Goal: Transaction & Acquisition: Purchase product/service

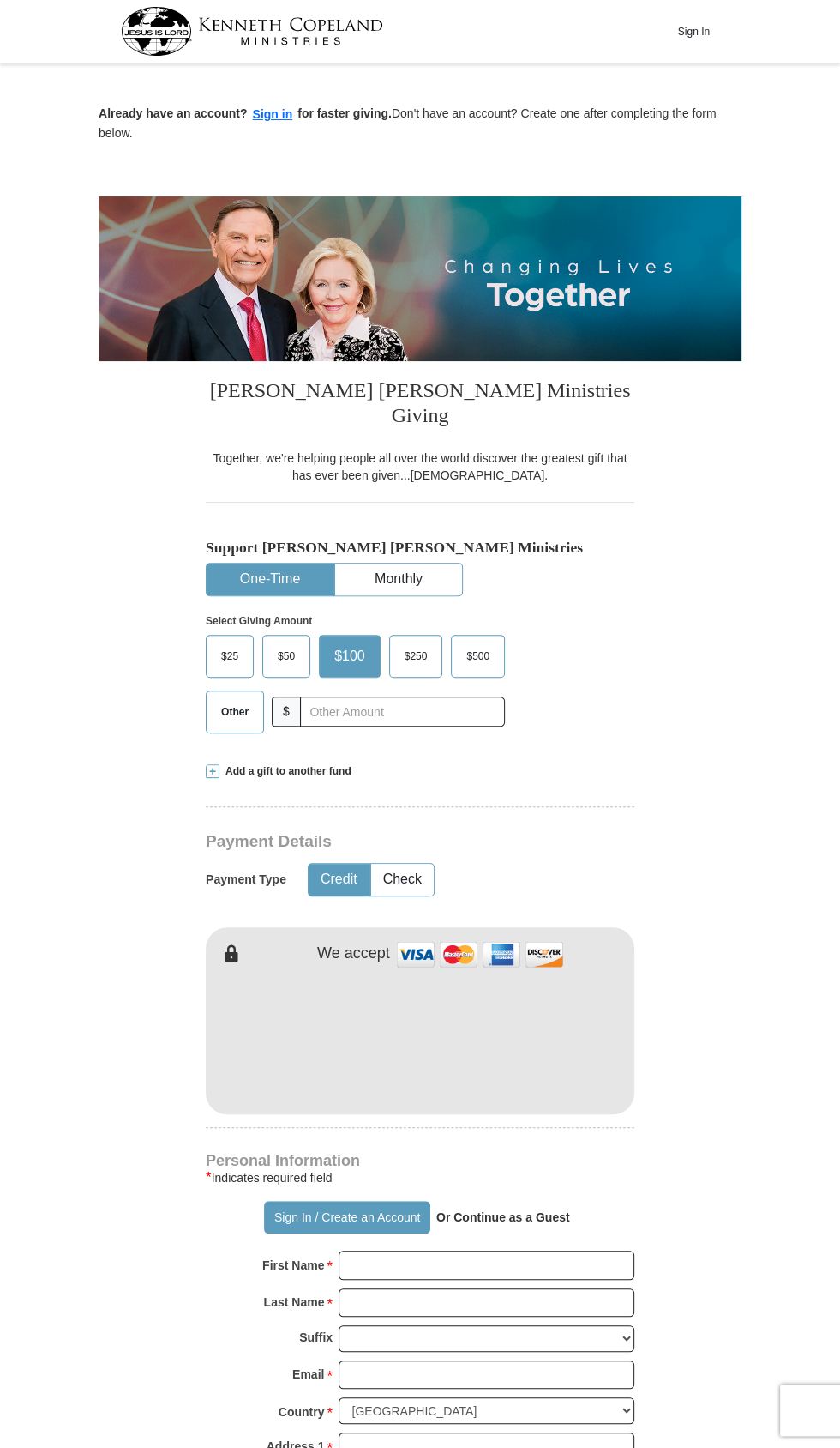
click at [233, 699] on span "Other" at bounding box center [235, 712] width 45 height 26
click at [0, 0] on input "Other" at bounding box center [0, 0] width 0 height 0
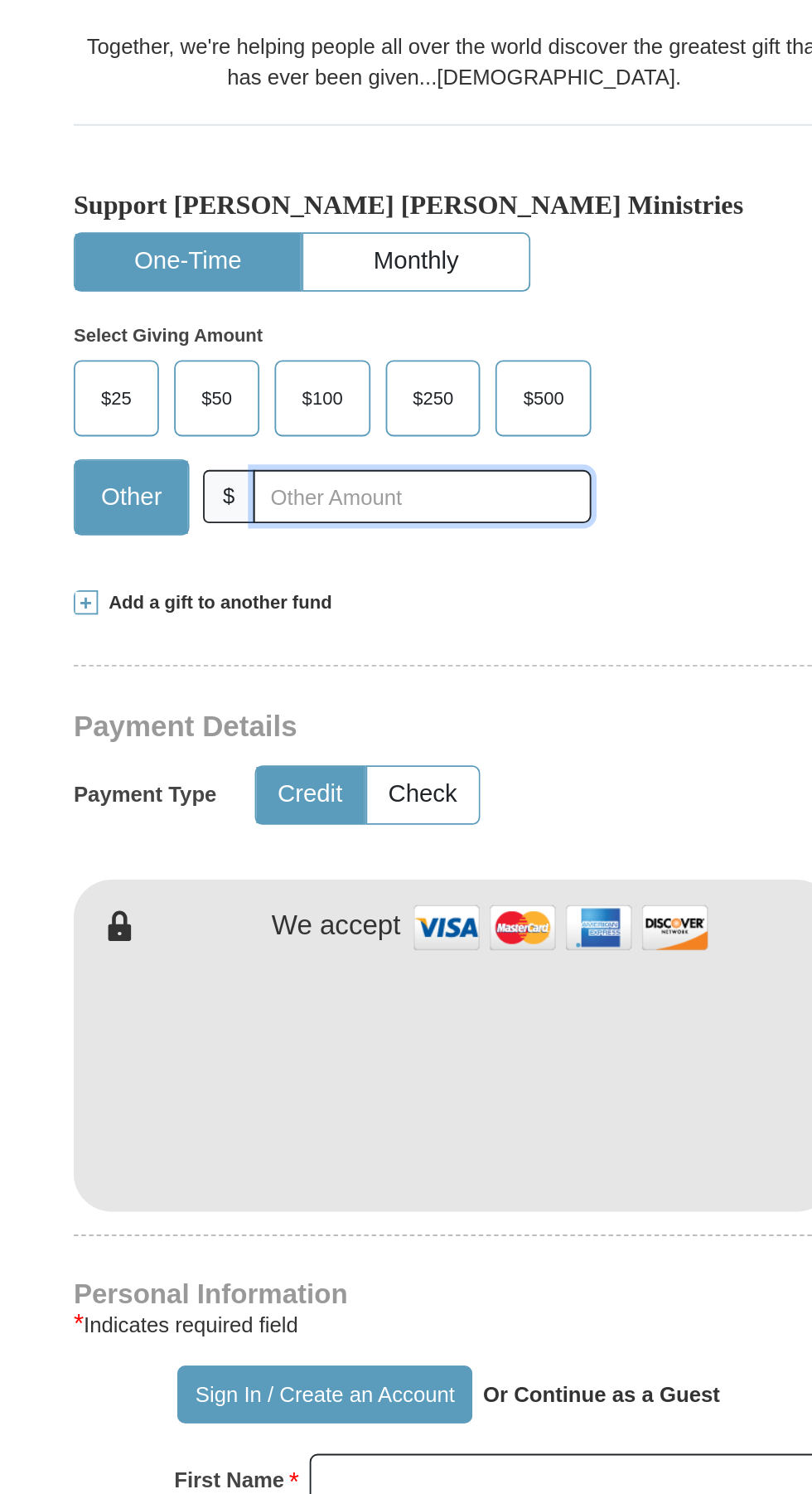
click at [413, 673] on input "text" at bounding box center [389, 687] width 184 height 29
type input "125.00"
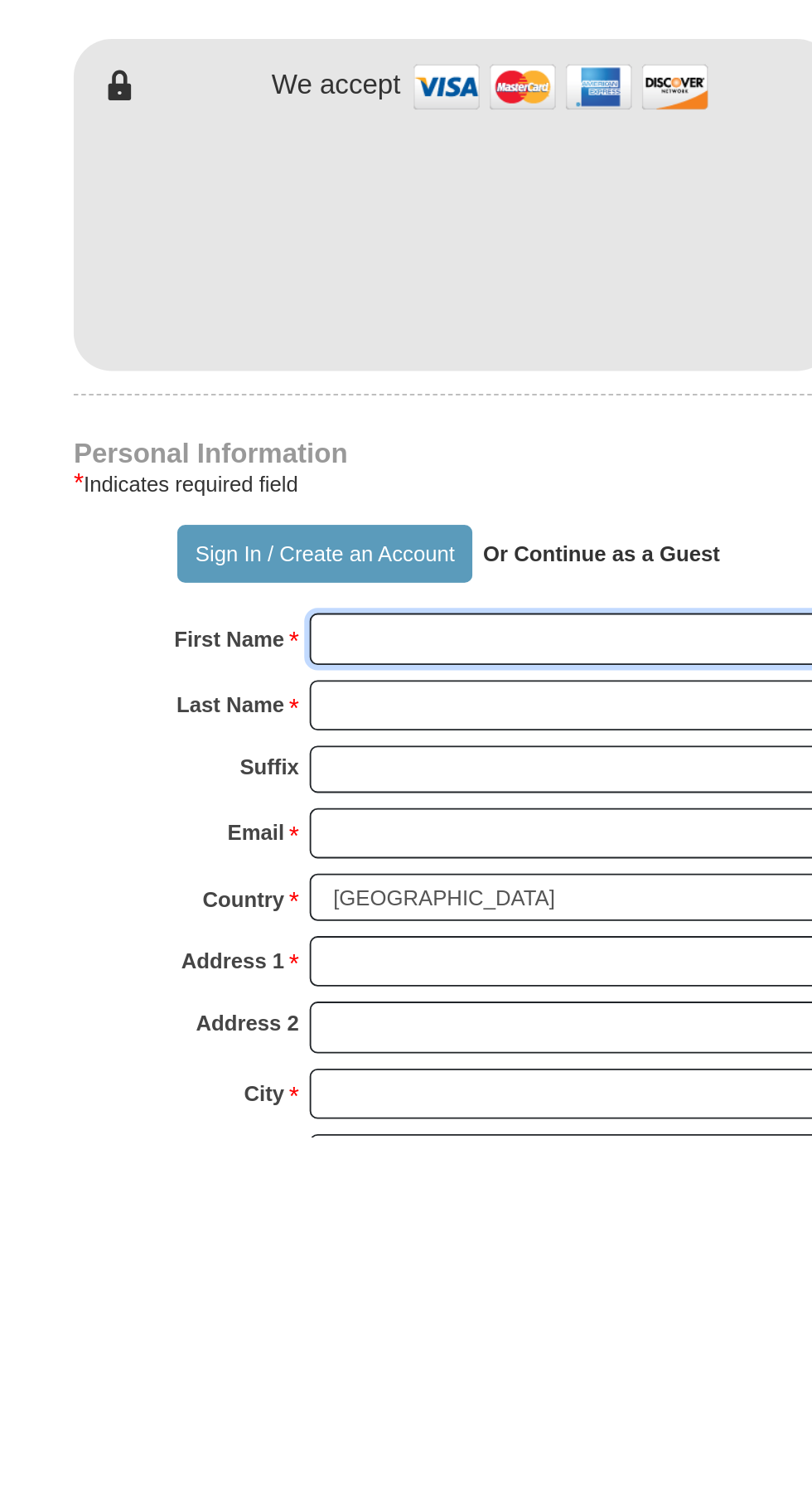
click at [510, 1209] on input "First Name *" at bounding box center [471, 1223] width 286 height 28
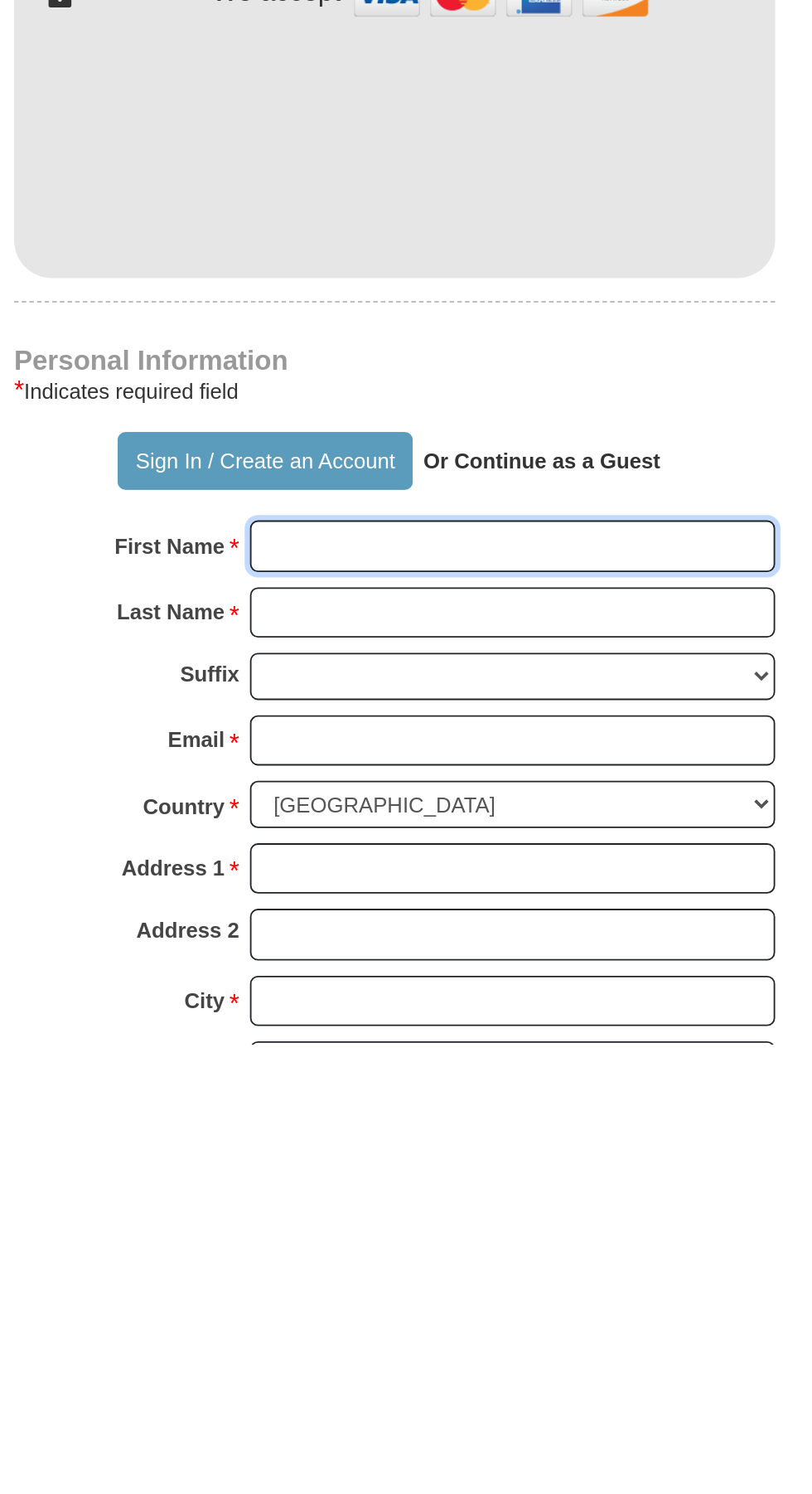
click at [538, 1209] on input "First Name *" at bounding box center [471, 1223] width 286 height 28
type input "[PERSON_NAME]"
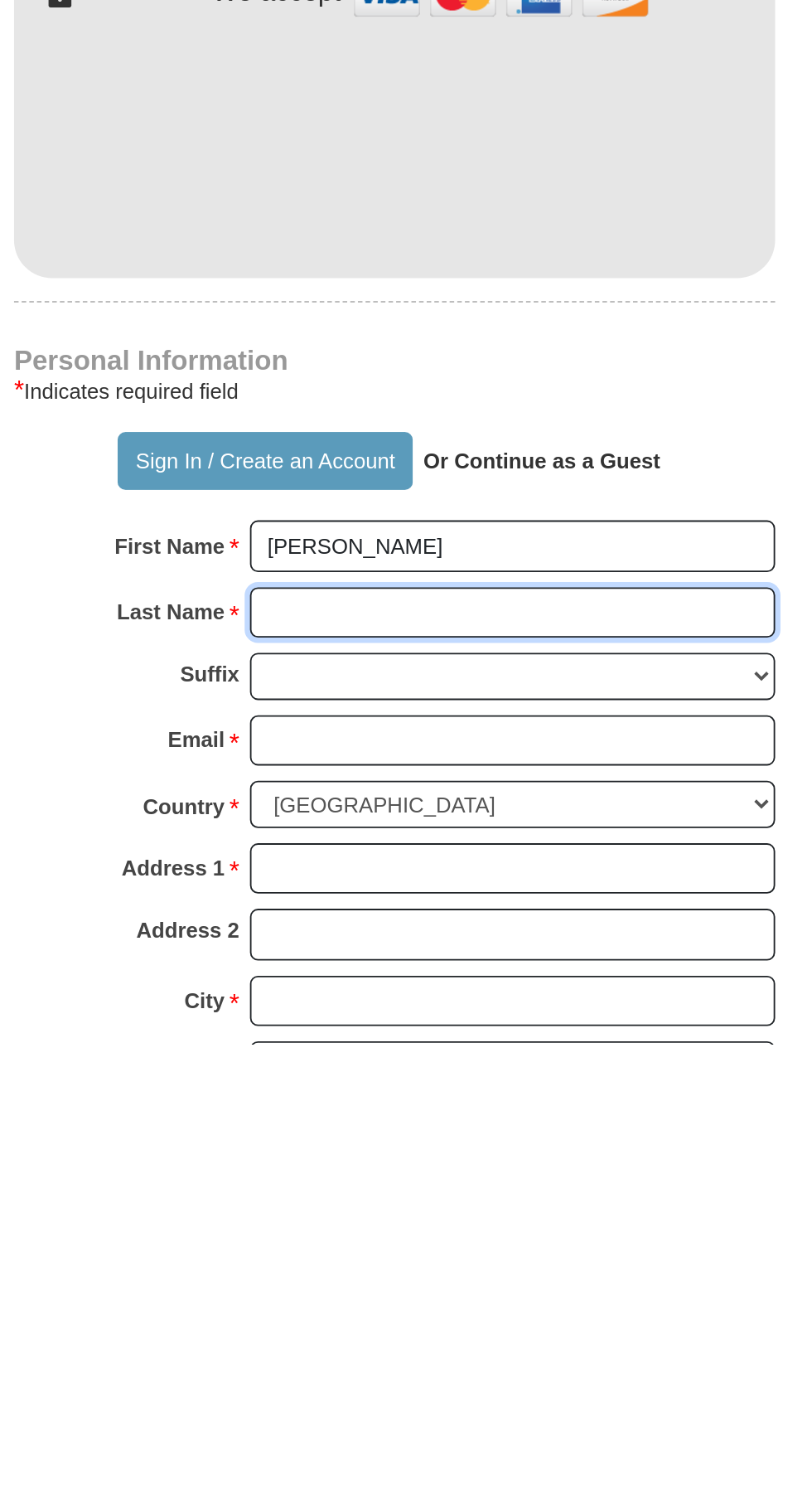
click at [492, 1245] on input "Last Name *" at bounding box center [471, 1259] width 286 height 28
type input "[PERSON_NAME]"
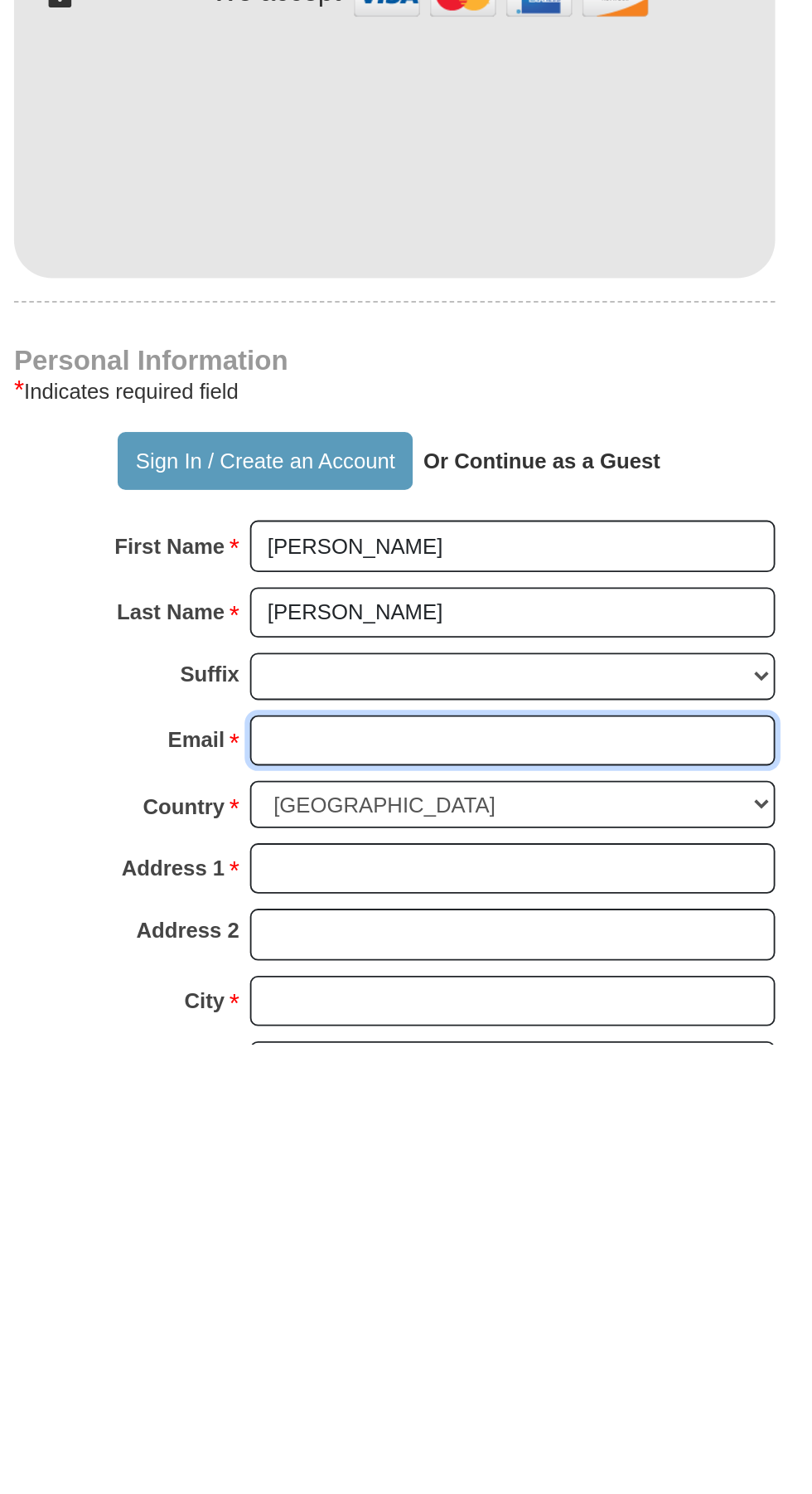
click at [459, 1315] on input "Email *" at bounding box center [471, 1329] width 286 height 28
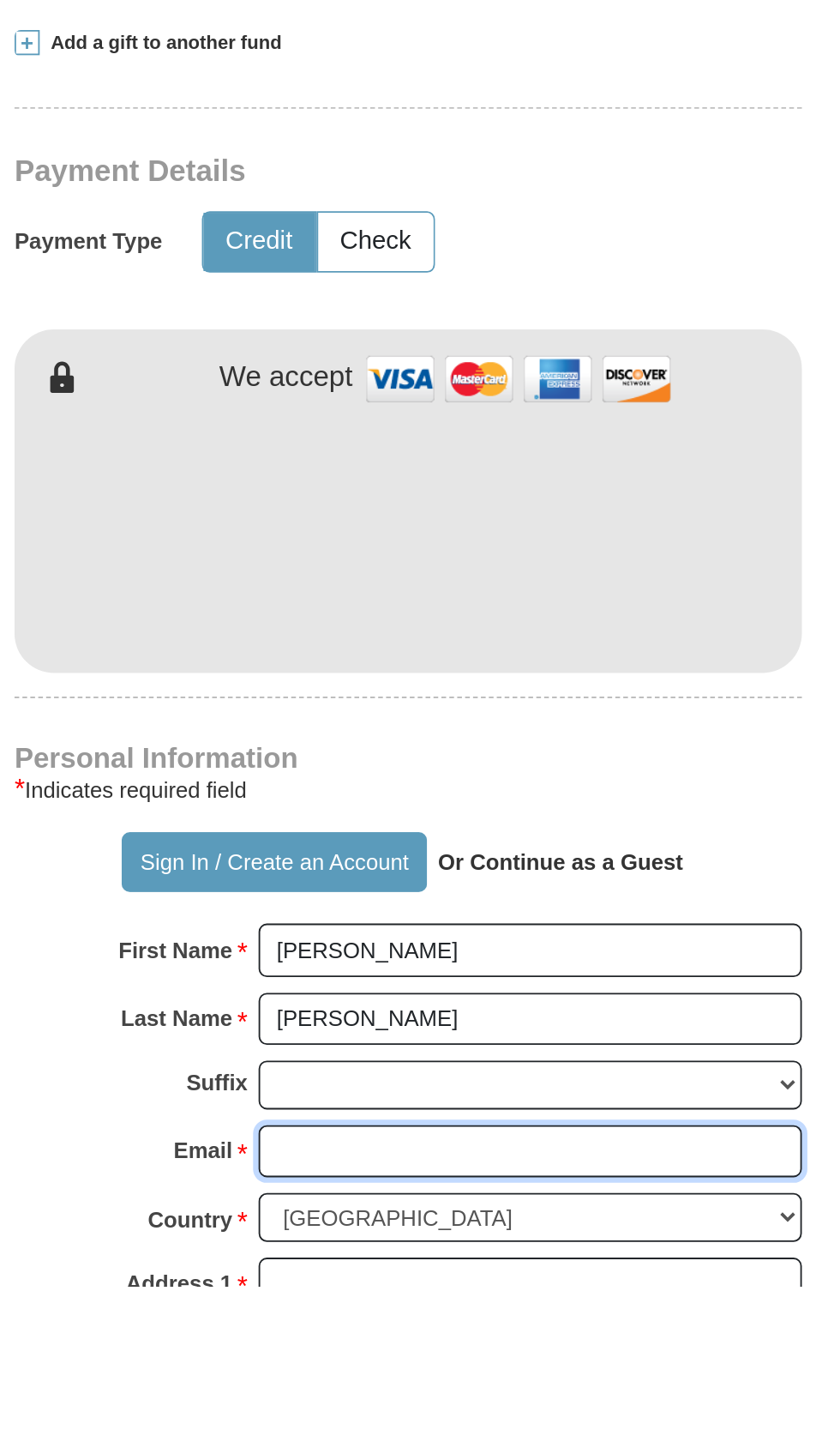
type input "[EMAIL_ADDRESS][DOMAIN_NAME]"
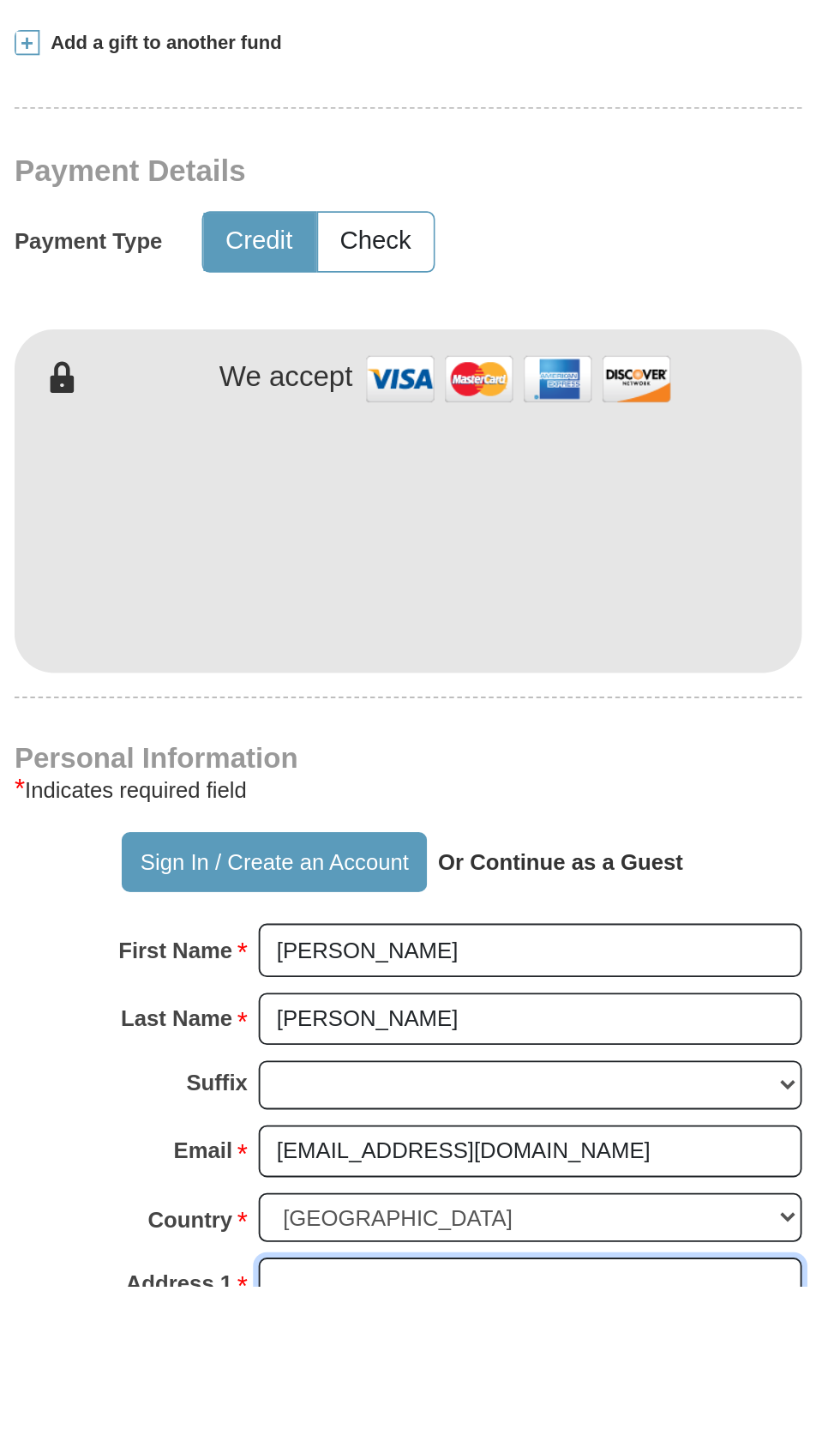
type input "[STREET_ADDRESS]"
type input "Raeford"
select select "NC"
type input "28376"
type input "9104761776"
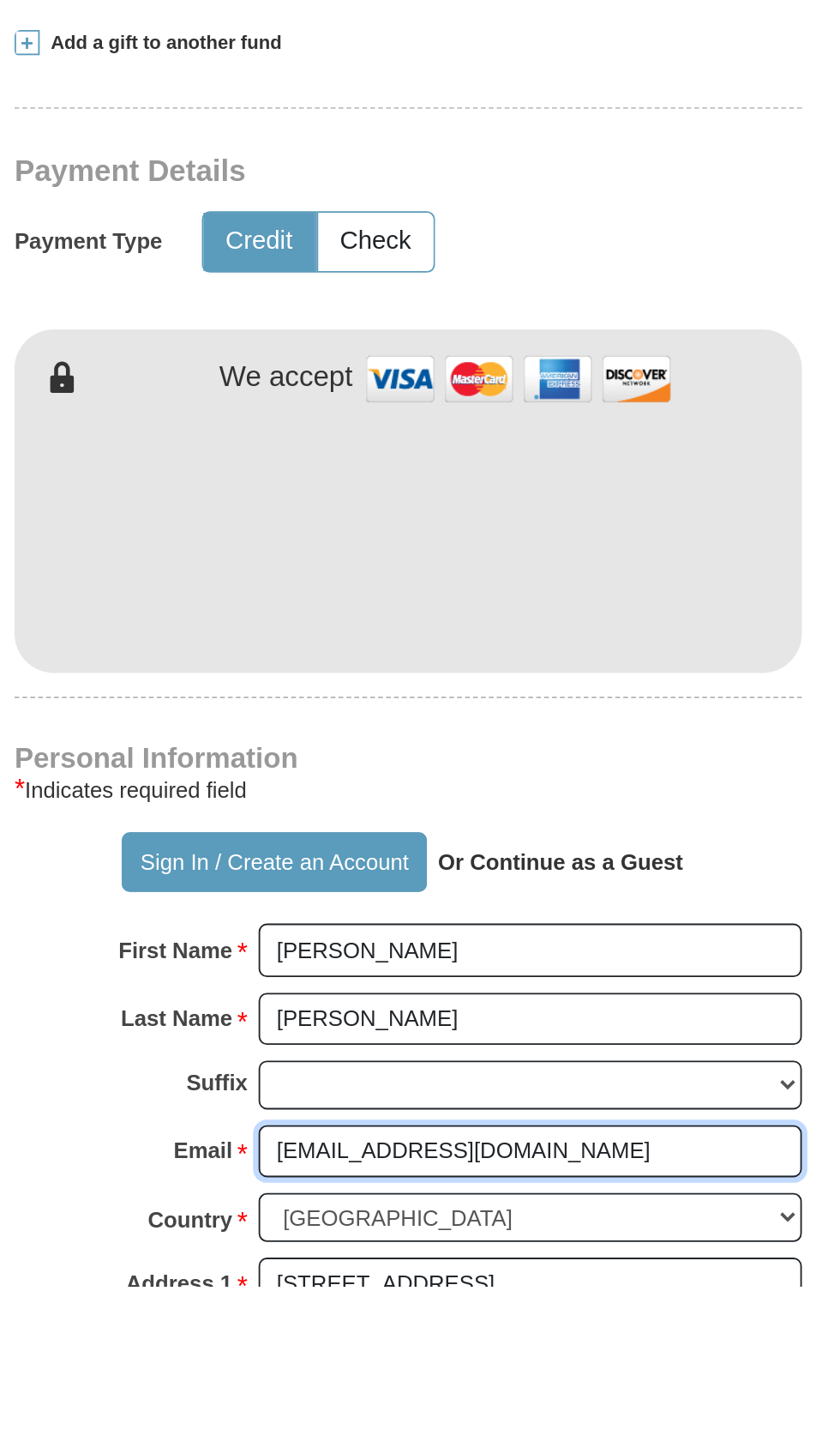
click at [423, 1360] on input "[EMAIL_ADDRESS][DOMAIN_NAME]" at bounding box center [487, 1375] width 296 height 29
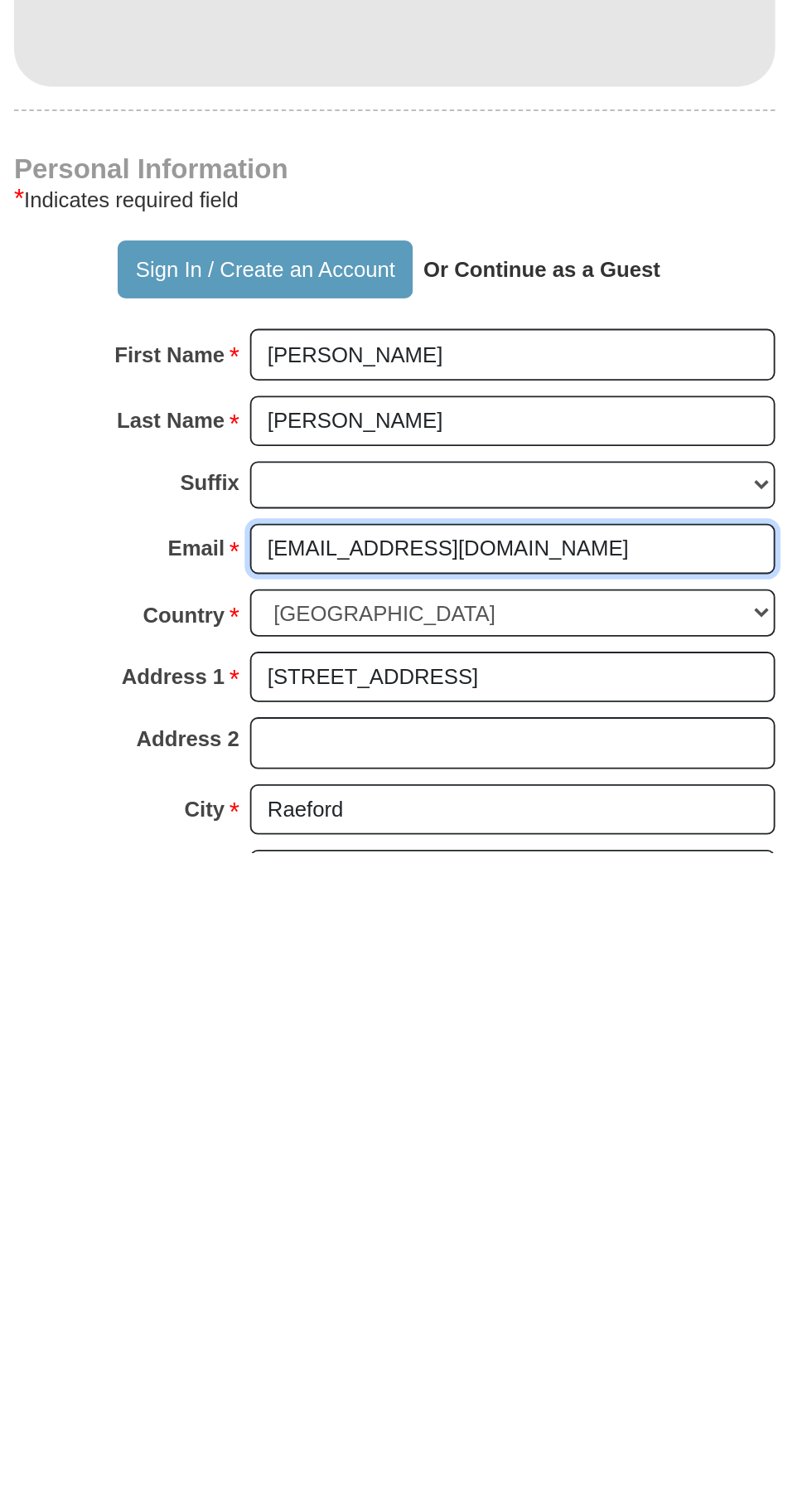
click at [431, 1315] on input "[EMAIL_ADDRESS][DOMAIN_NAME]" at bounding box center [471, 1329] width 286 height 28
click at [415, 1315] on input "[EMAIL_ADDRESS][DOMAIN_NAME]" at bounding box center [471, 1329] width 286 height 28
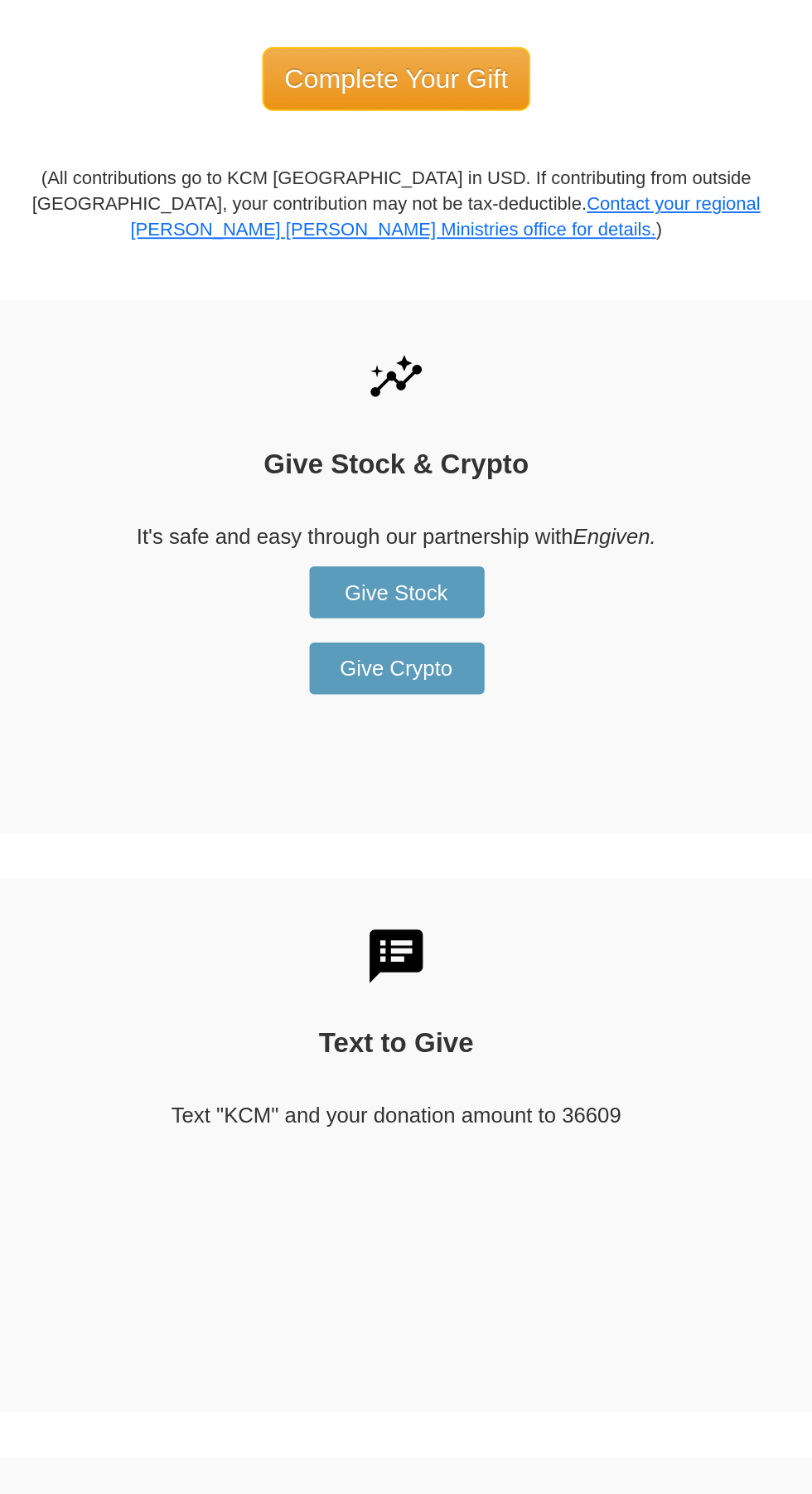
scroll to position [1911, 0]
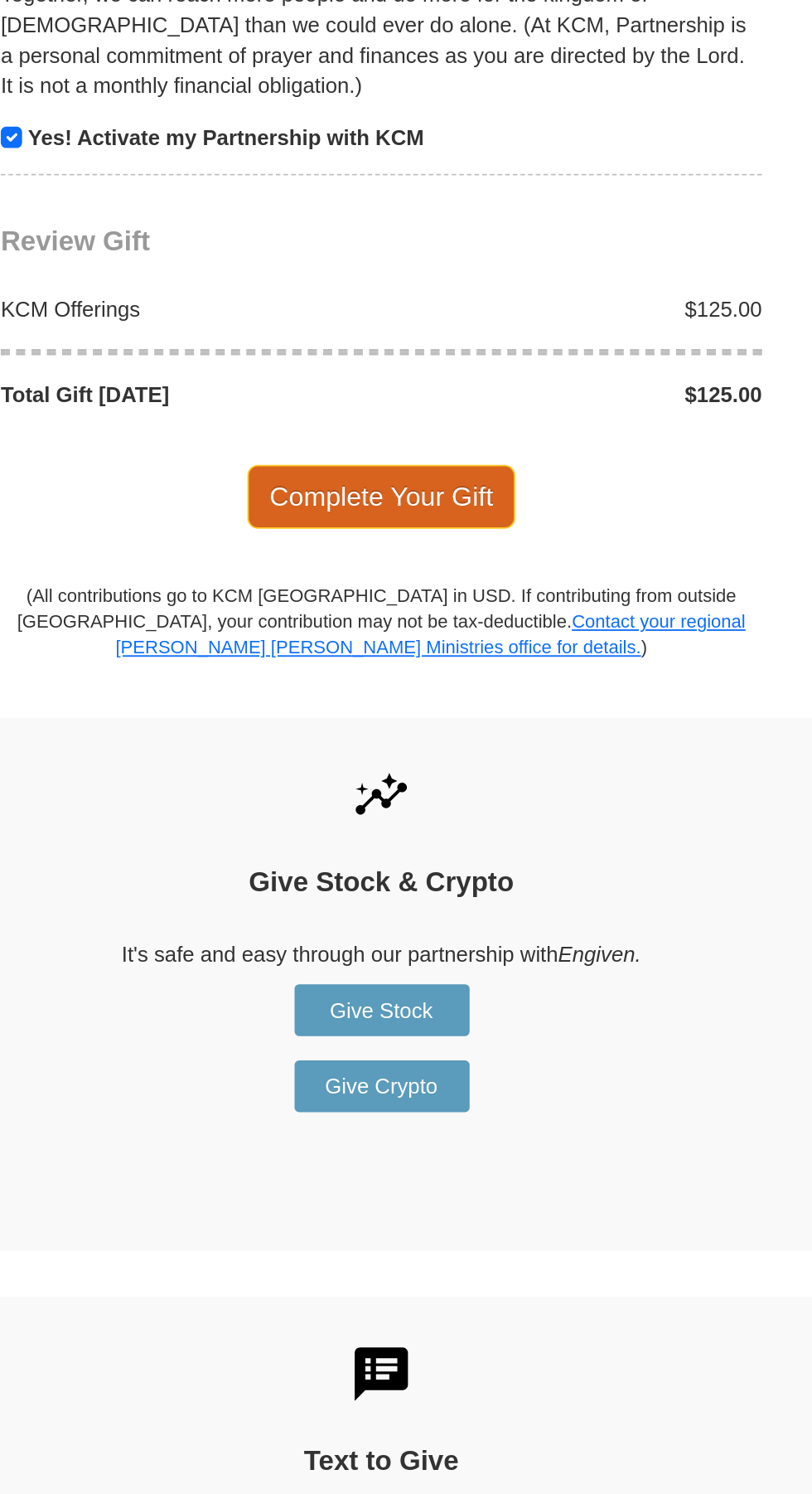
type input "[EMAIL_ADDRESS][DOMAIN_NAME]"
click at [429, 253] on span "Complete Your Gift" at bounding box center [407, 271] width 146 height 35
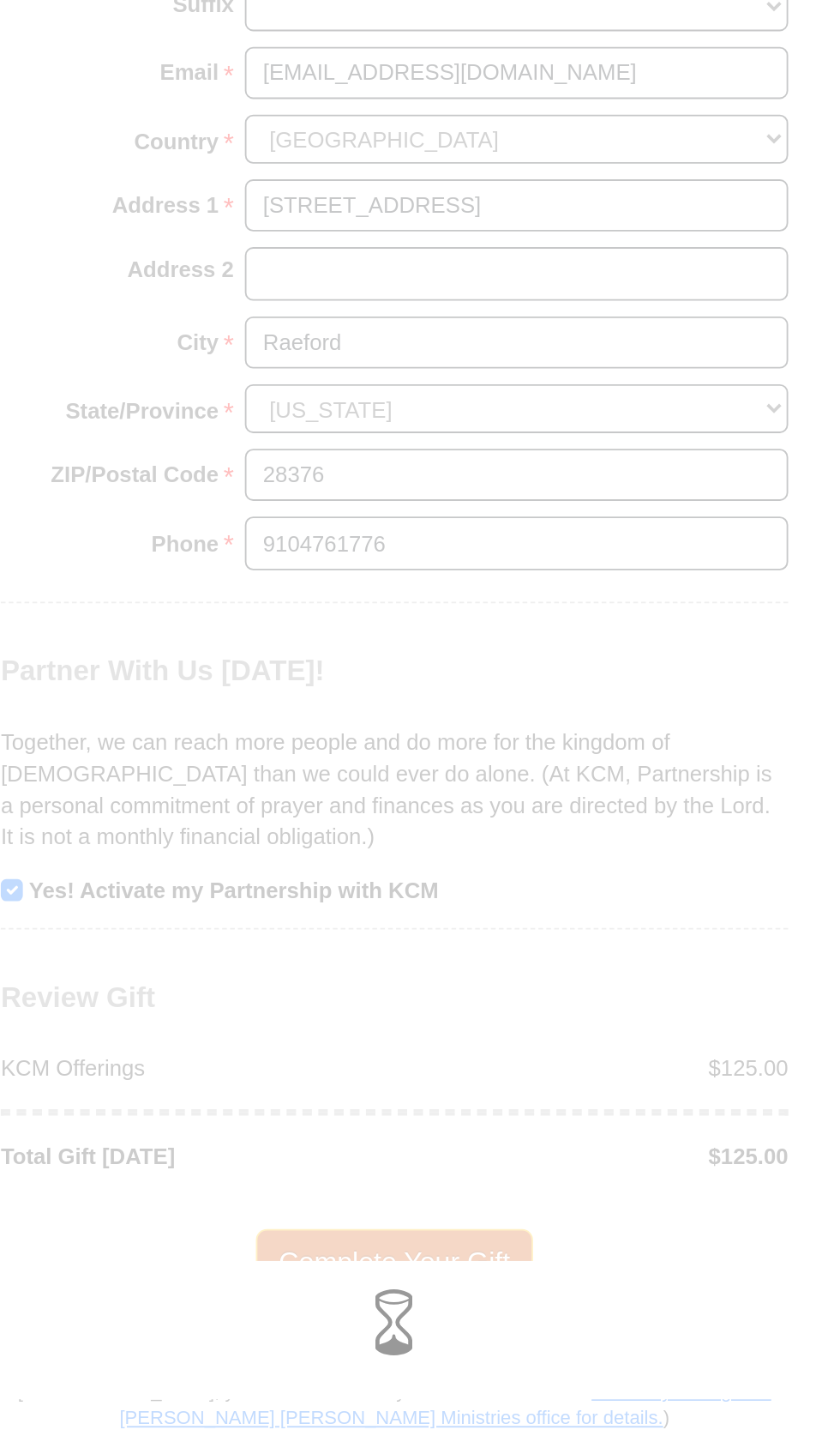
scroll to position [1321, 0]
